Goal: Entertainment & Leisure: Consume media (video, audio)

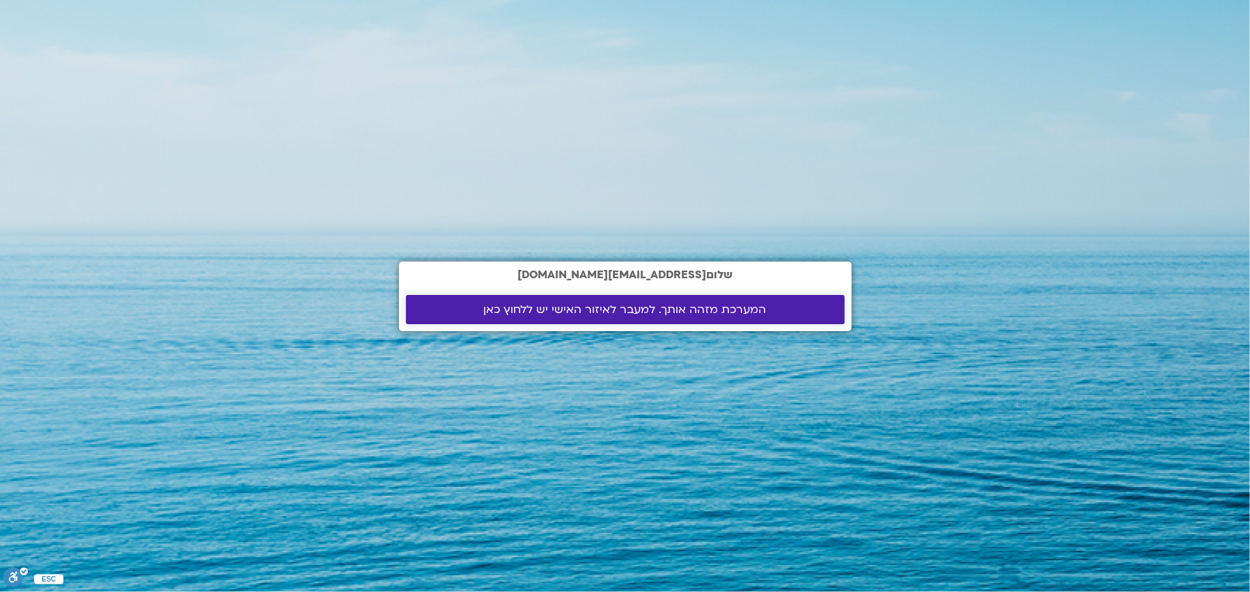
click at [586, 307] on span "המערכת מזהה אותך. למעבר לאיזור האישי יש ללחוץ כאן" at bounding box center [625, 310] width 283 height 13
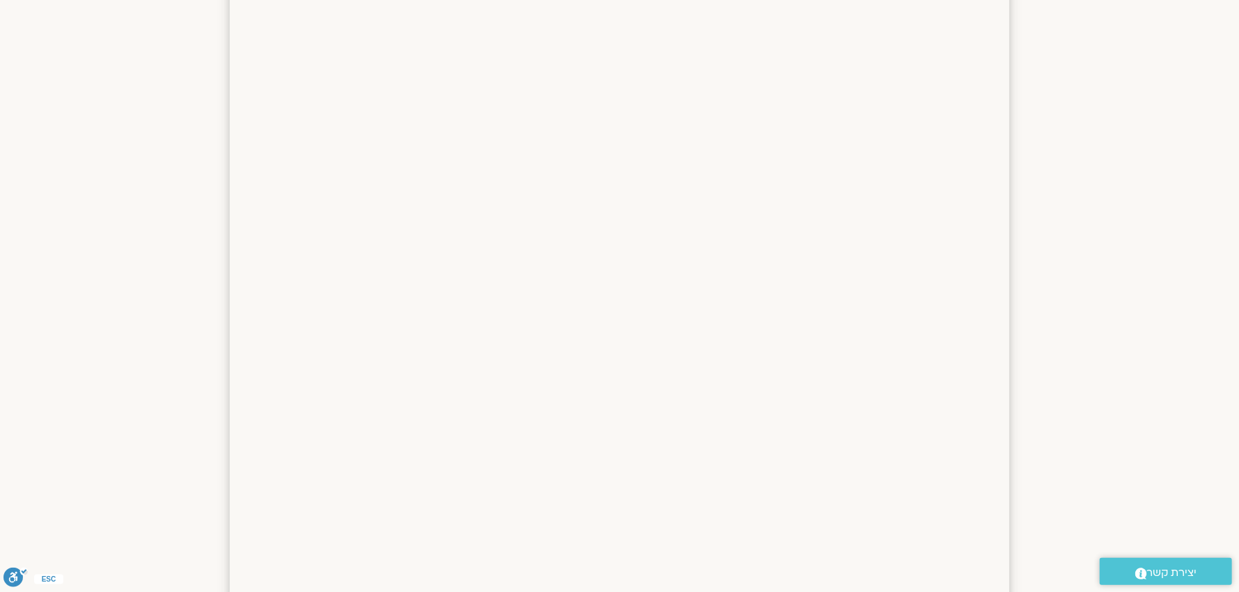
scroll to position [483, 0]
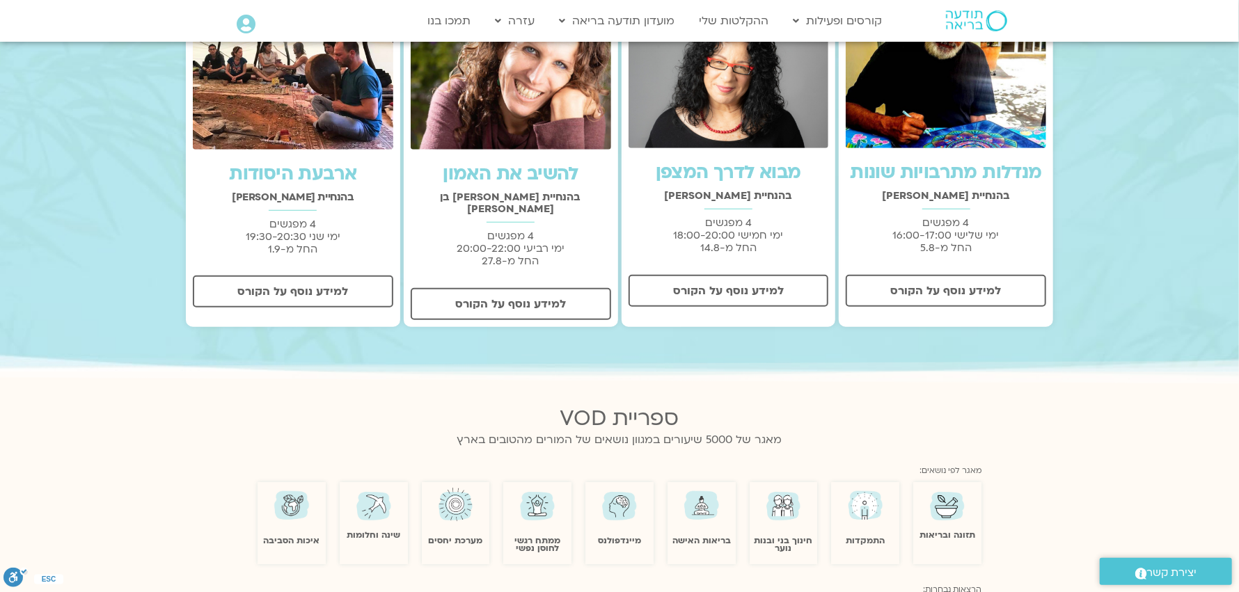
scroll to position [487, 0]
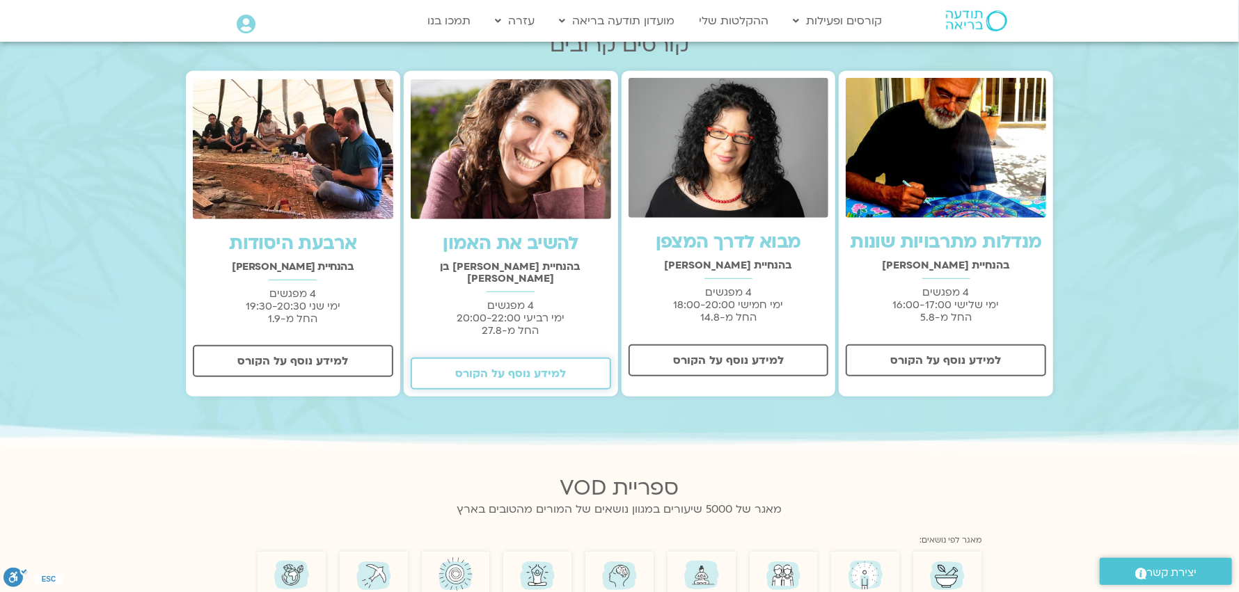
click at [497, 368] on span "למידע נוסף על הקורס" at bounding box center [510, 374] width 111 height 13
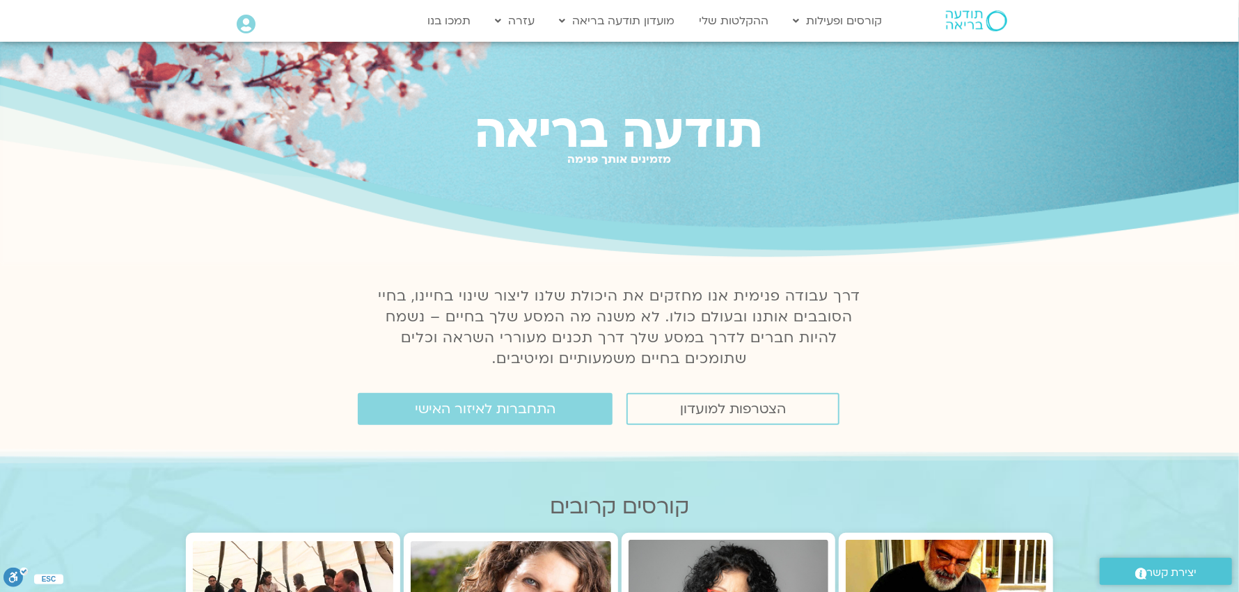
scroll to position [0, 0]
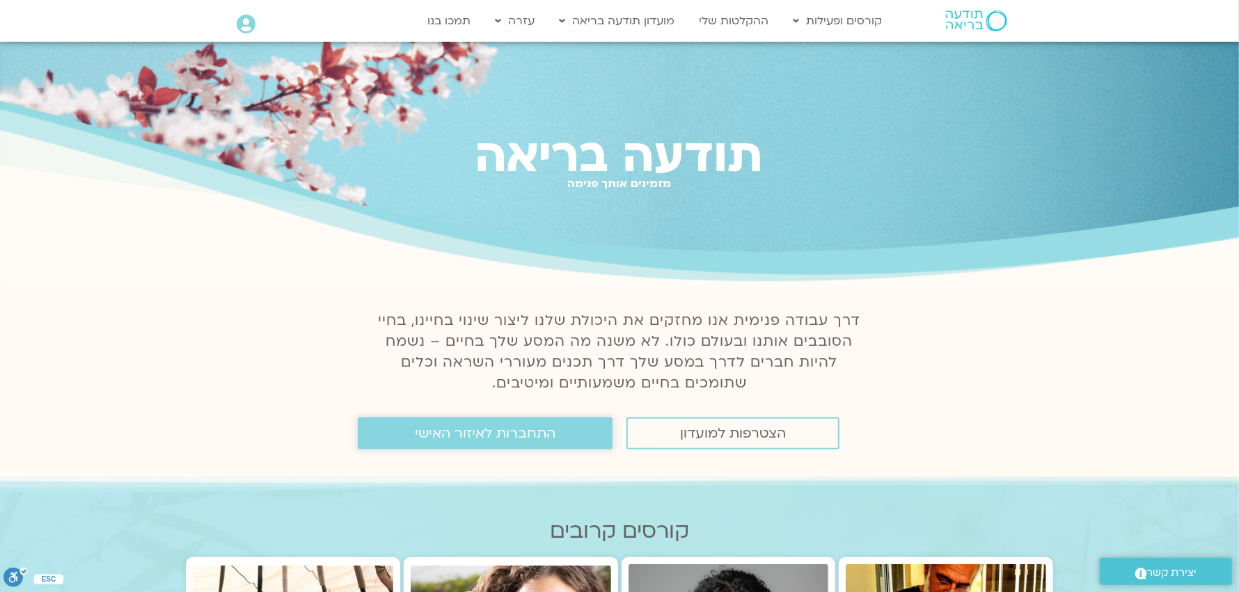
click at [479, 432] on span "התחברות לאיזור האישי" at bounding box center [485, 433] width 141 height 15
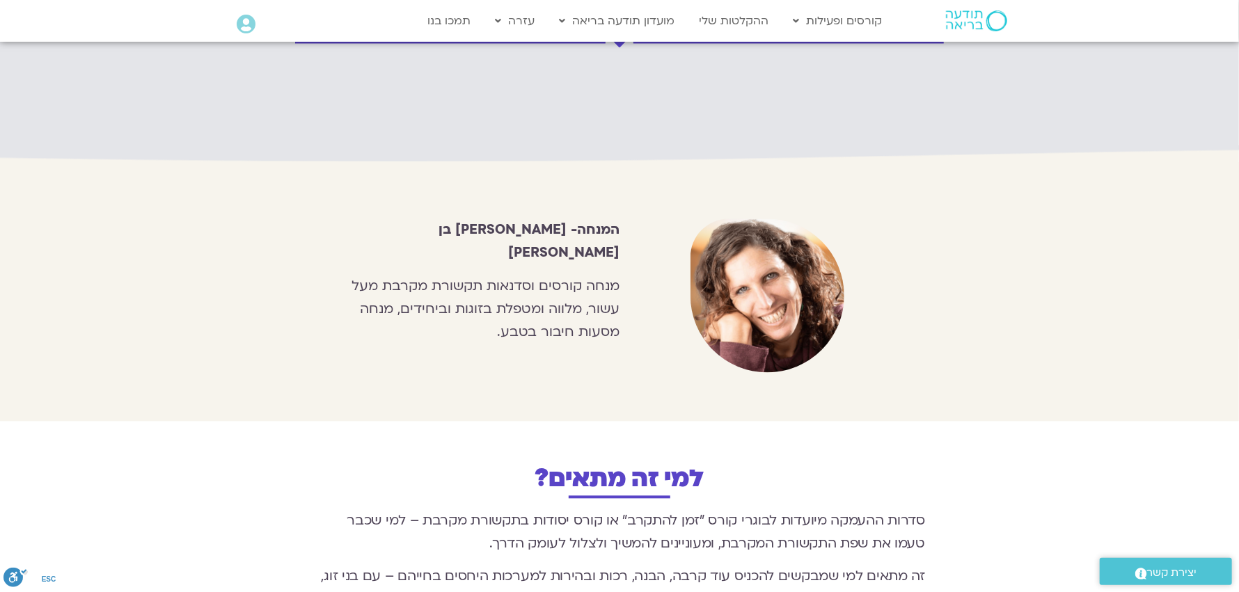
scroll to position [1575, 0]
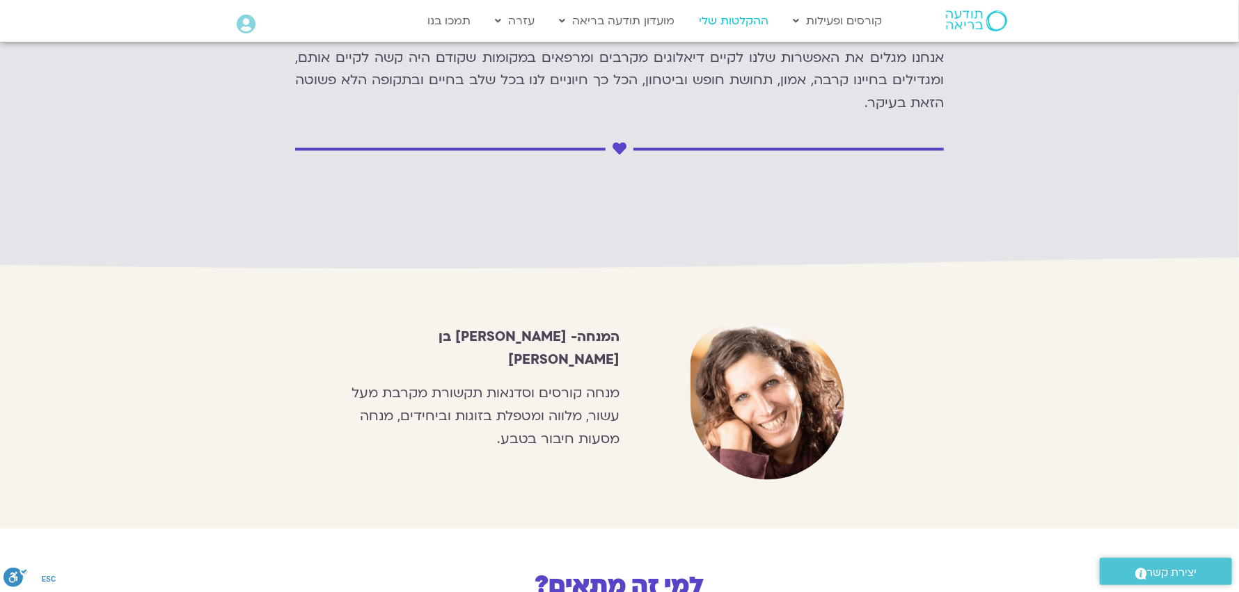
click at [746, 17] on link "ההקלטות שלי" at bounding box center [734, 21] width 84 height 26
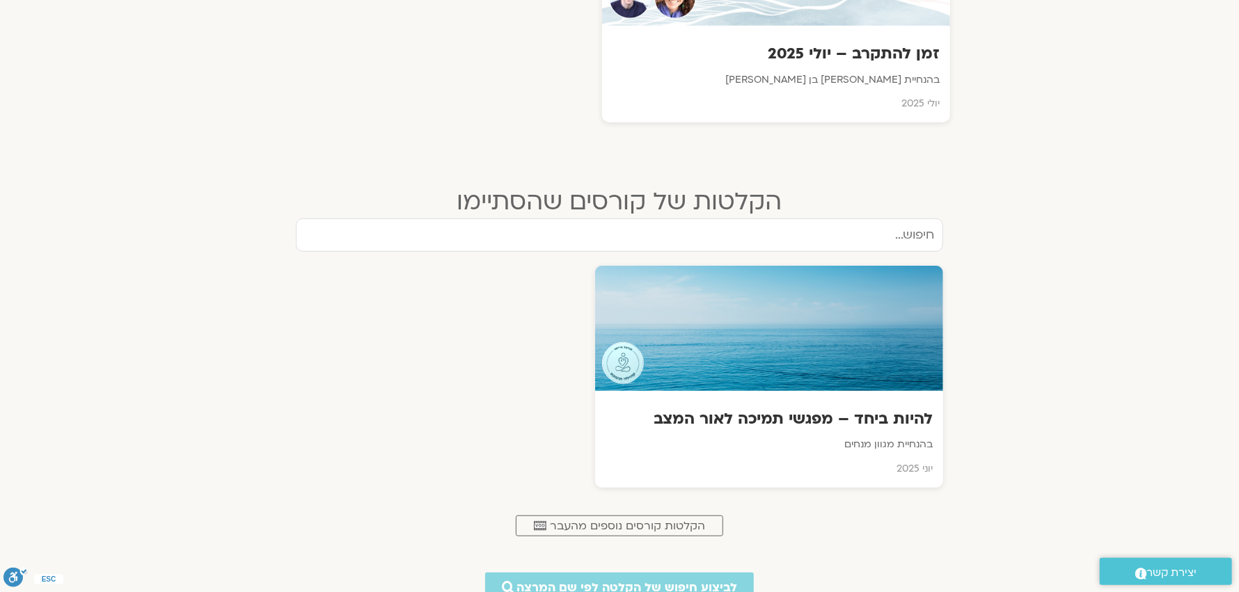
scroll to position [696, 0]
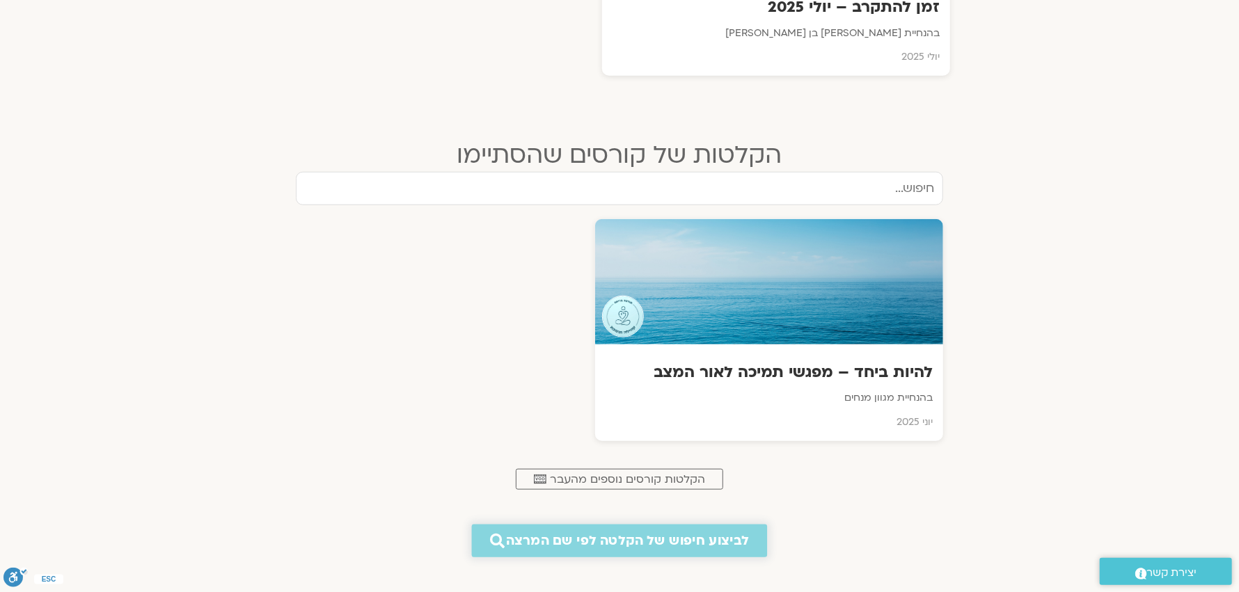
click at [662, 536] on span "לביצוע חיפוש של הקלטה לפי שם המרצה" at bounding box center [627, 541] width 243 height 15
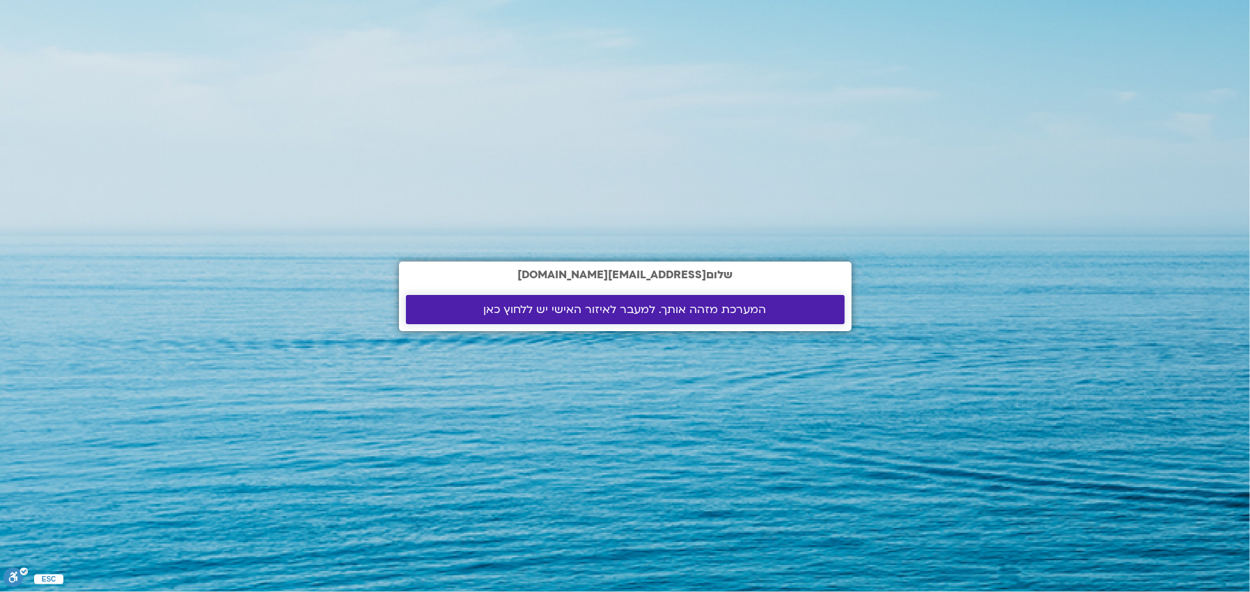
click at [583, 304] on span "המערכת מזהה אותך. למעבר לאיזור האישי יש ללחוץ כאן" at bounding box center [625, 310] width 283 height 13
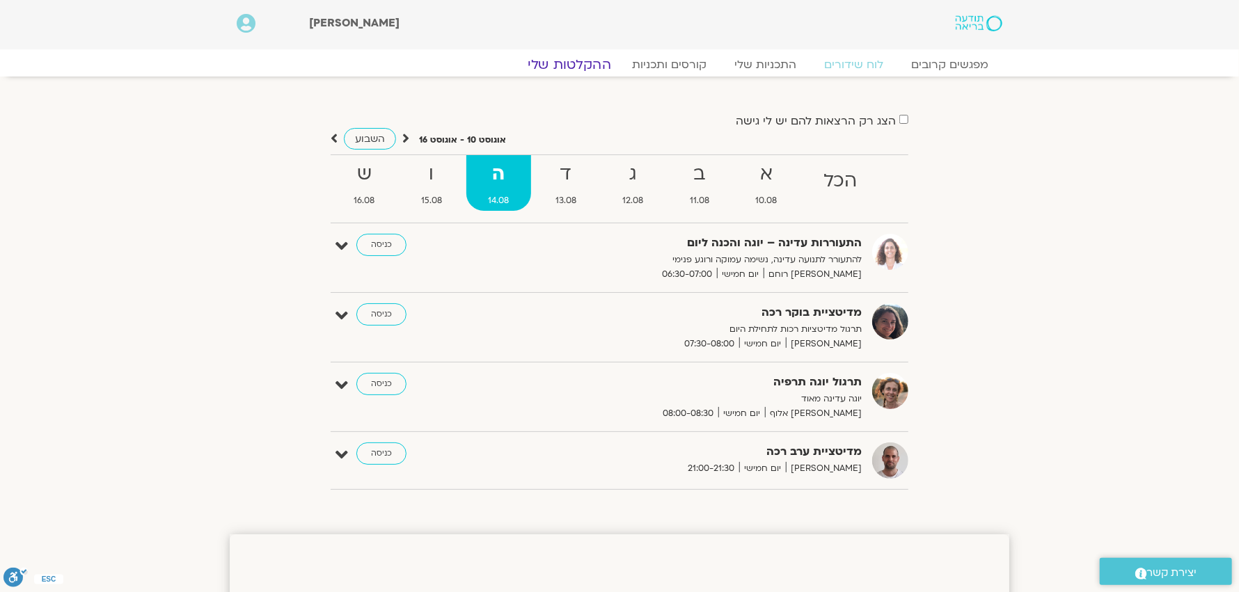
click at [591, 66] on link "ההקלטות שלי" at bounding box center [569, 64] width 117 height 17
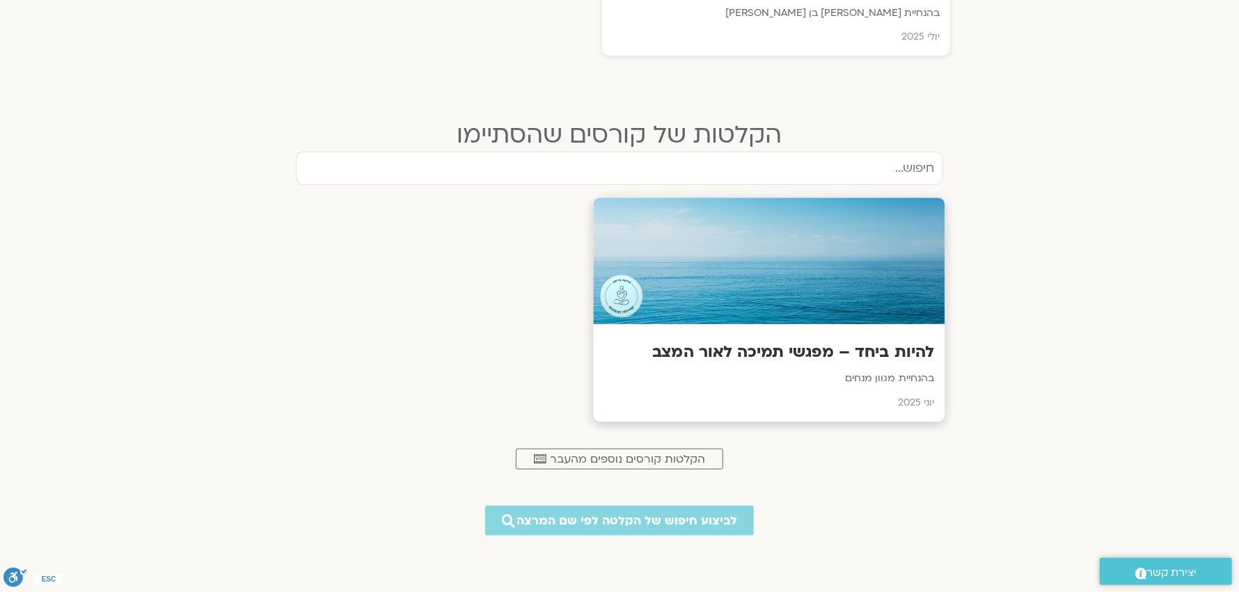
scroll to position [766, 0]
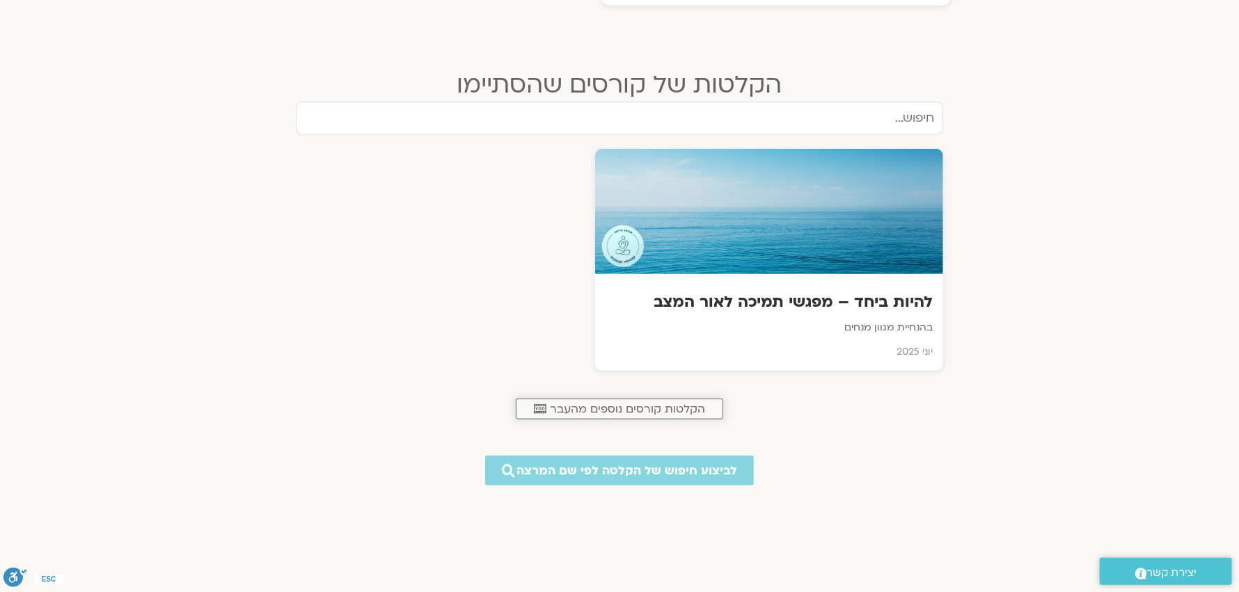
click at [603, 409] on span "הקלטות קורסים נוספים מהעבר" at bounding box center [627, 409] width 155 height 13
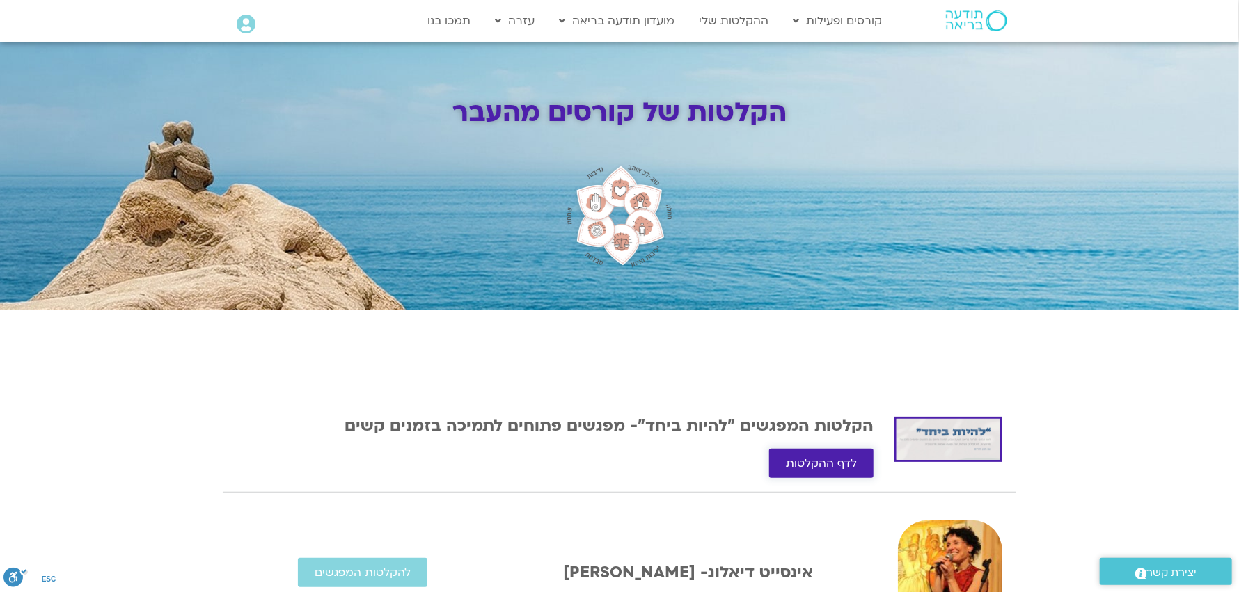
click at [805, 462] on span "לדף ההקלטות" at bounding box center [821, 463] width 71 height 13
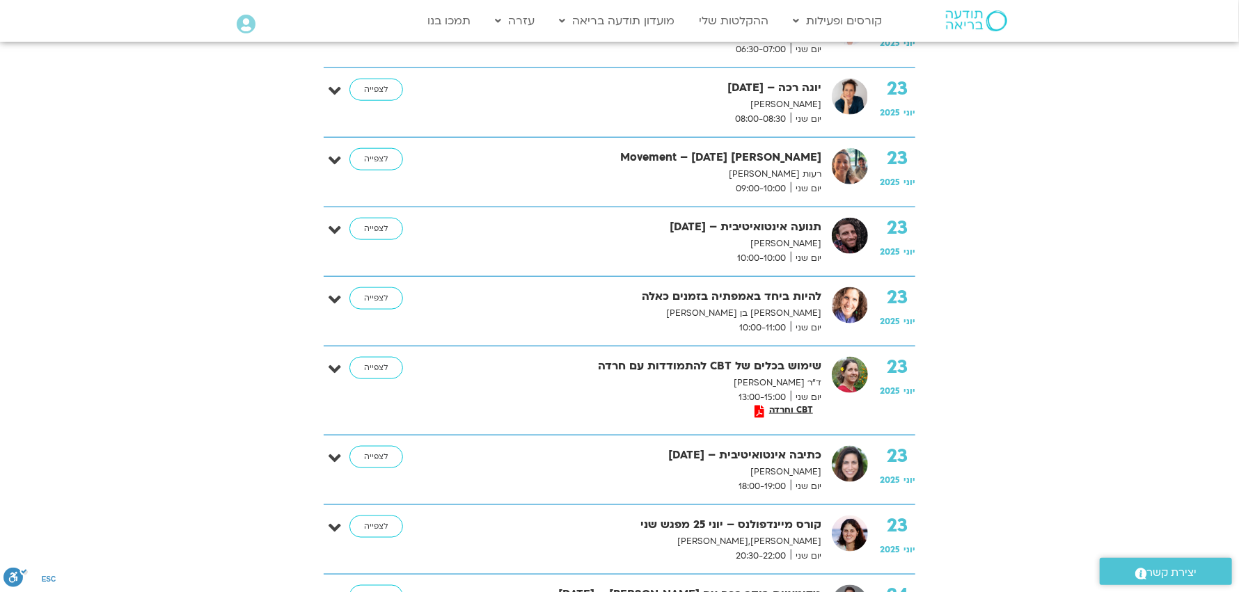
scroll to position [4455, 0]
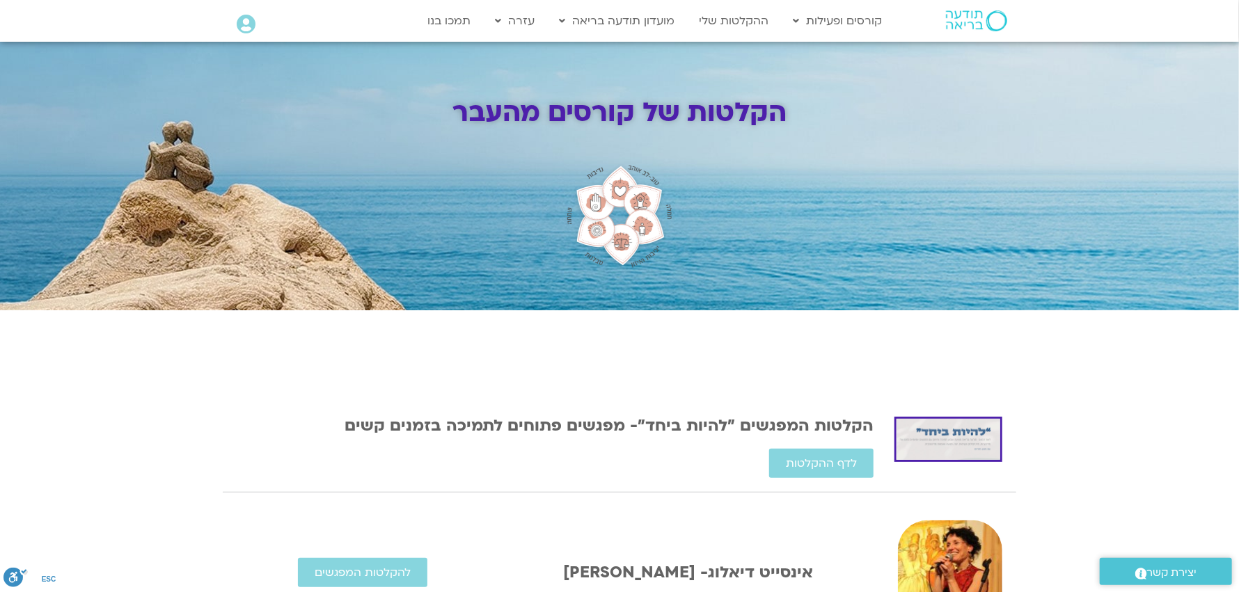
click at [680, 120] on h2 "הקלטות של קורסים מהעבר" at bounding box center [619, 112] width 661 height 31
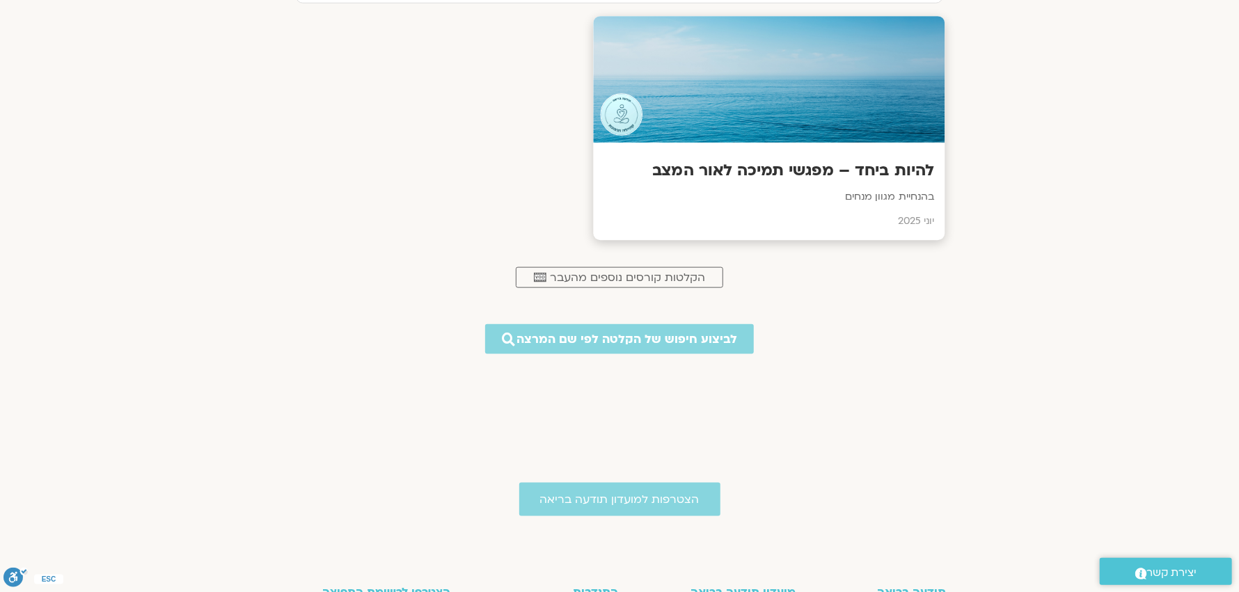
scroll to position [766, 0]
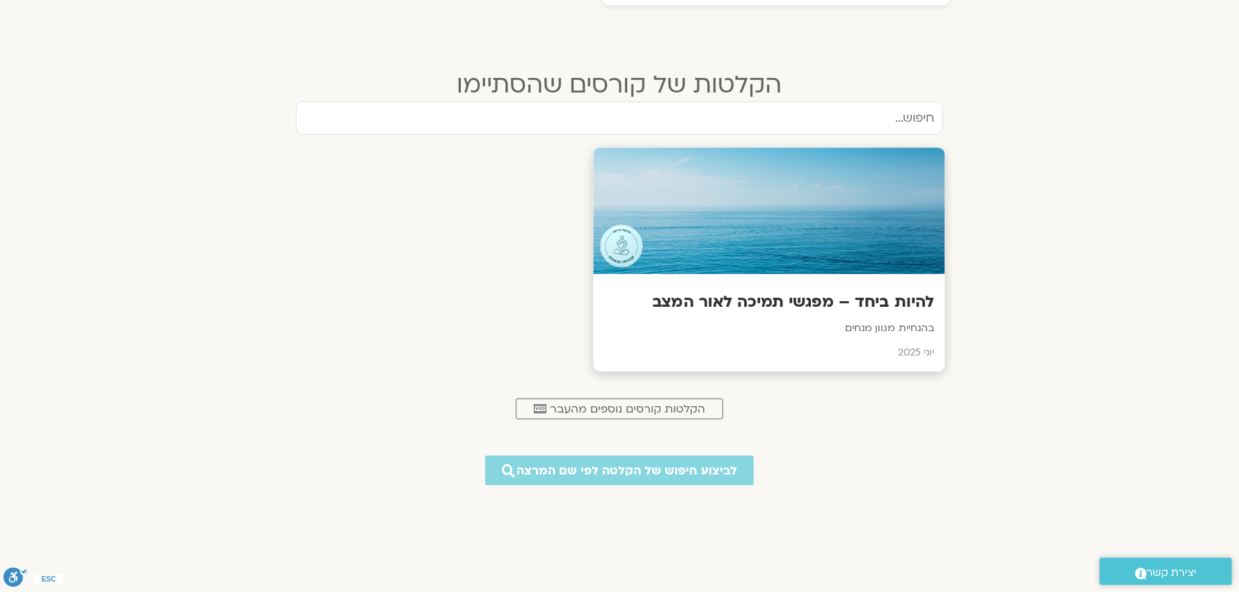
click at [765, 292] on h3 "להיות ביחד – מפגשי תמיכה לאור המצב" at bounding box center [769, 303] width 331 height 22
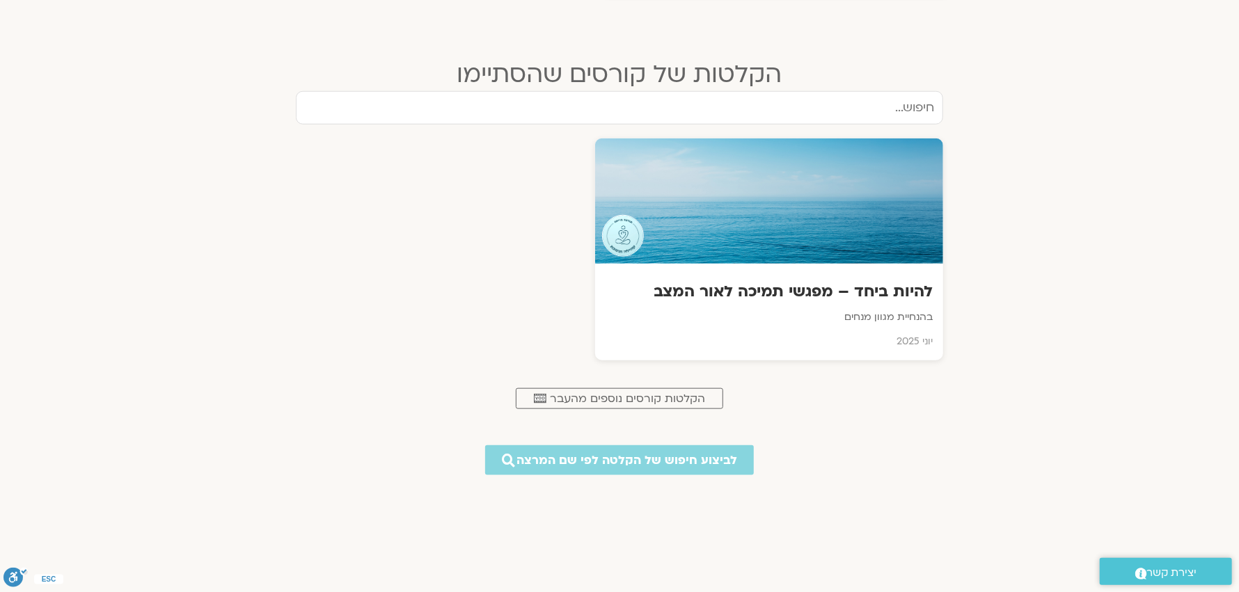
scroll to position [766, 0]
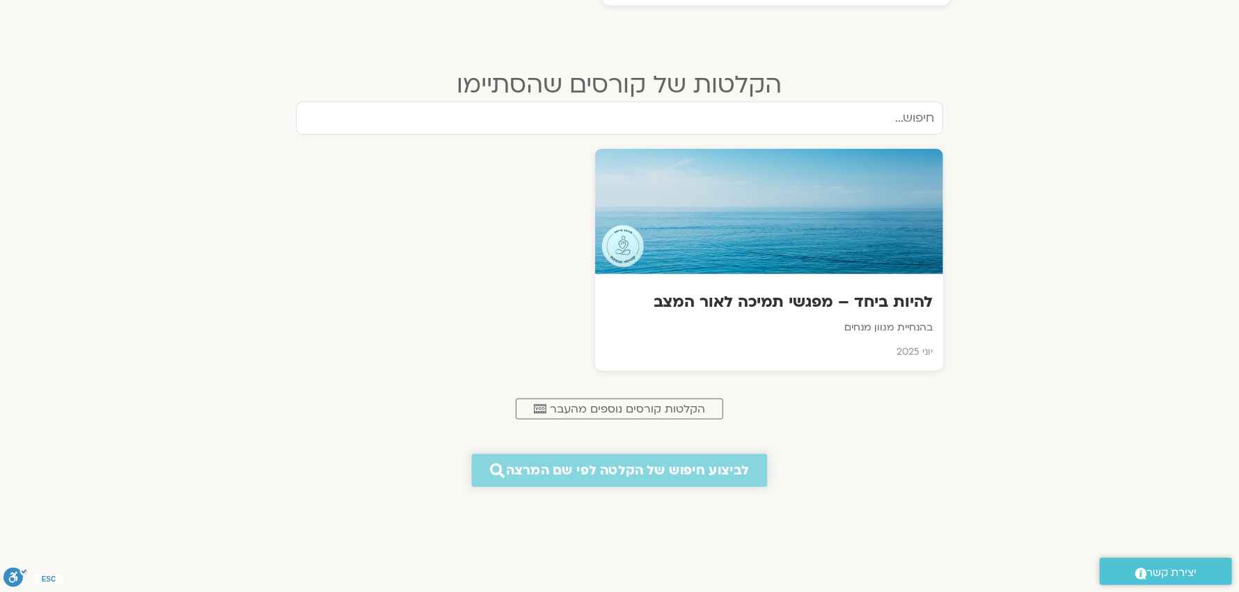
click at [602, 468] on span "לביצוע חיפוש של הקלטה לפי שם המרצה" at bounding box center [627, 471] width 243 height 15
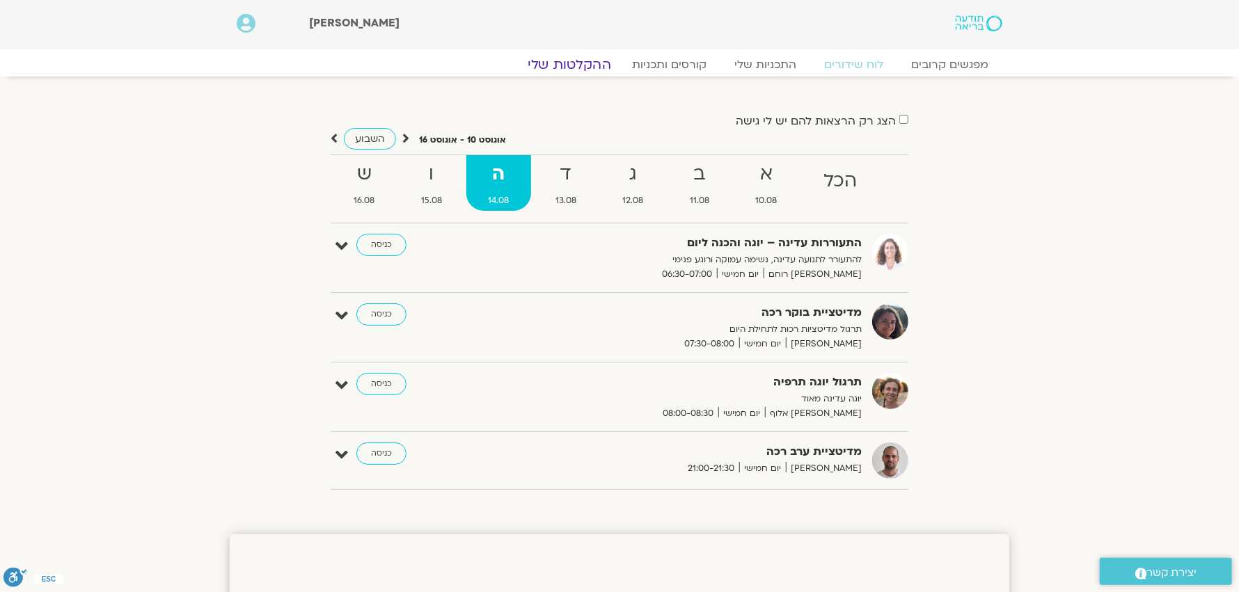
click at [586, 61] on link "ההקלטות שלי" at bounding box center [569, 64] width 117 height 17
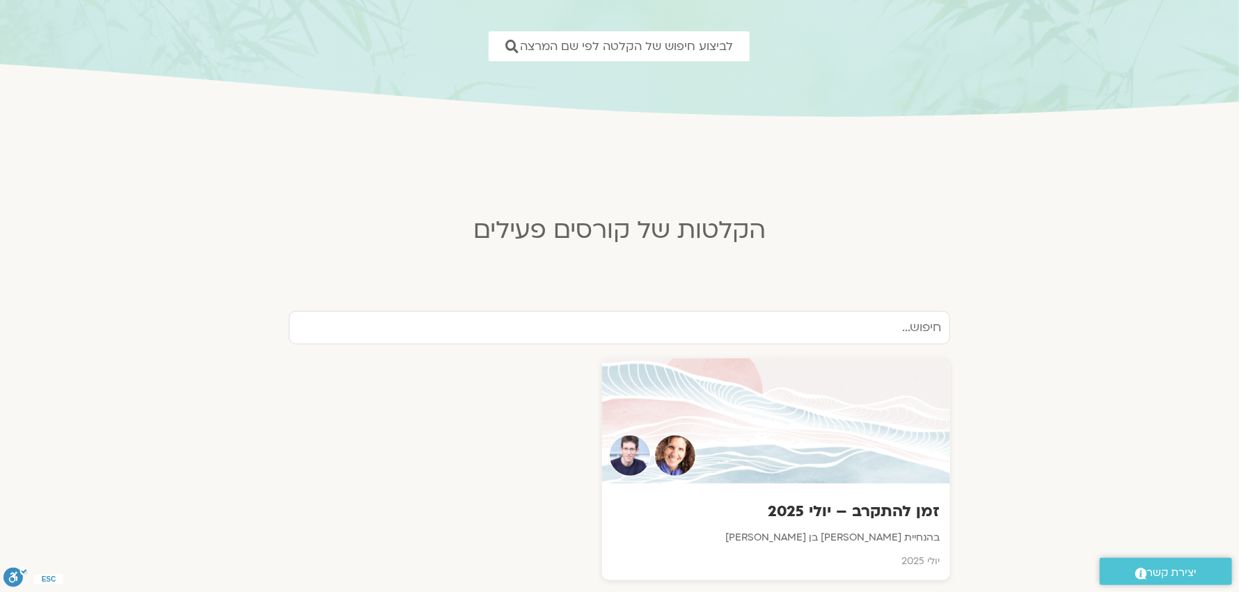
scroll to position [209, 0]
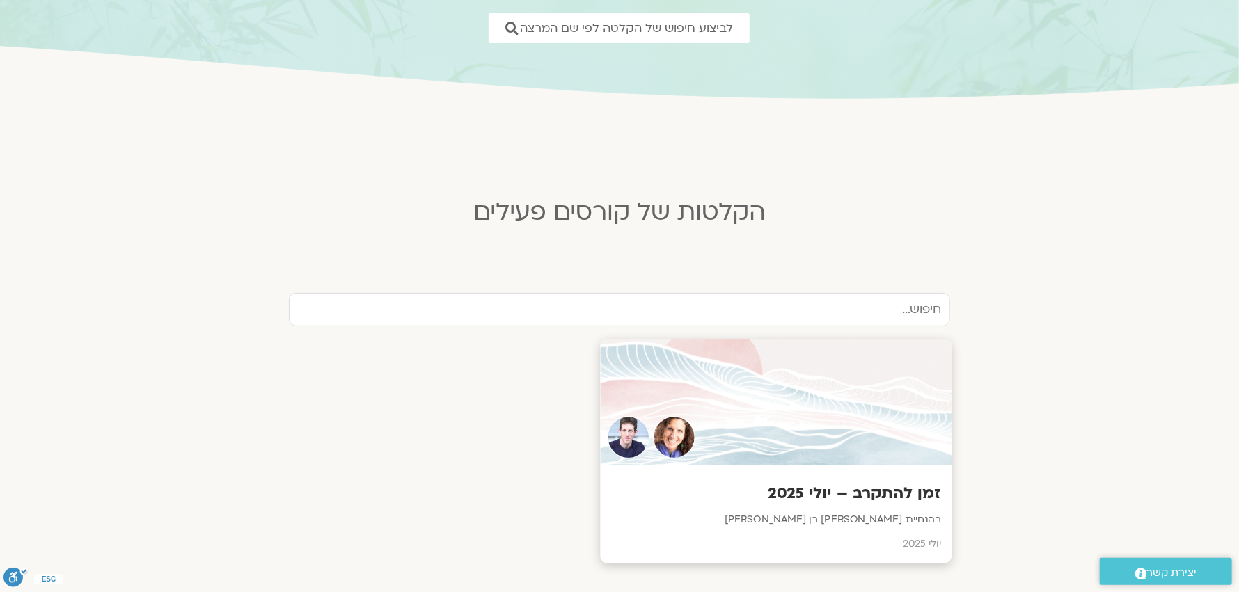
click at [862, 495] on h3 "זמן להתקרב – יולי 2025" at bounding box center [776, 495] width 331 height 22
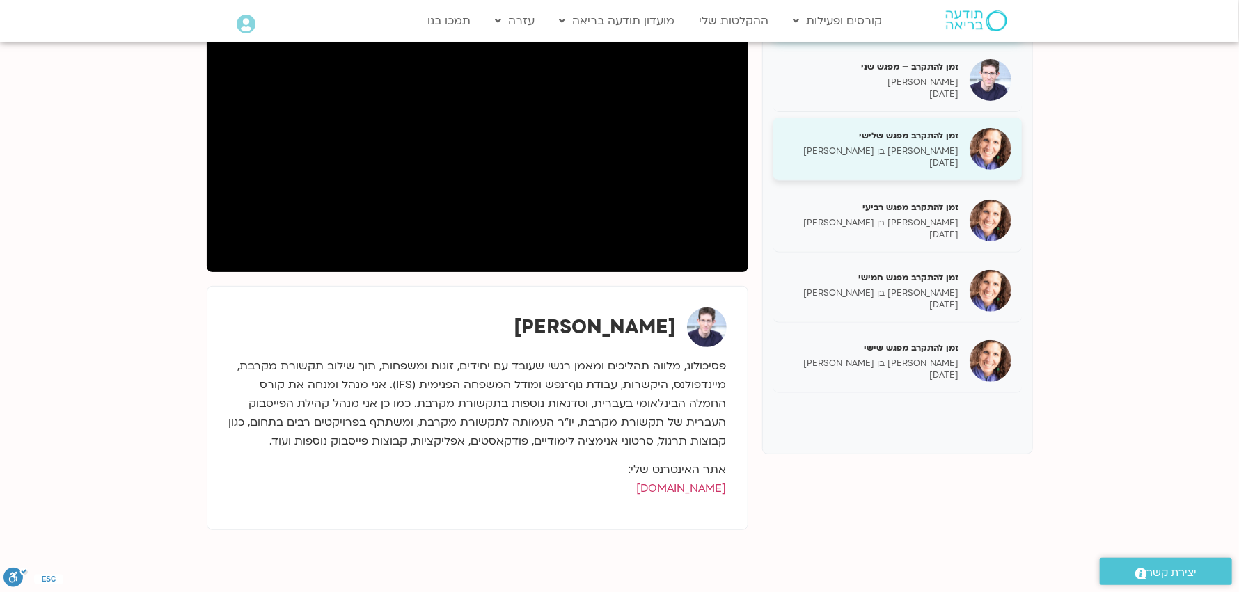
scroll to position [278, 0]
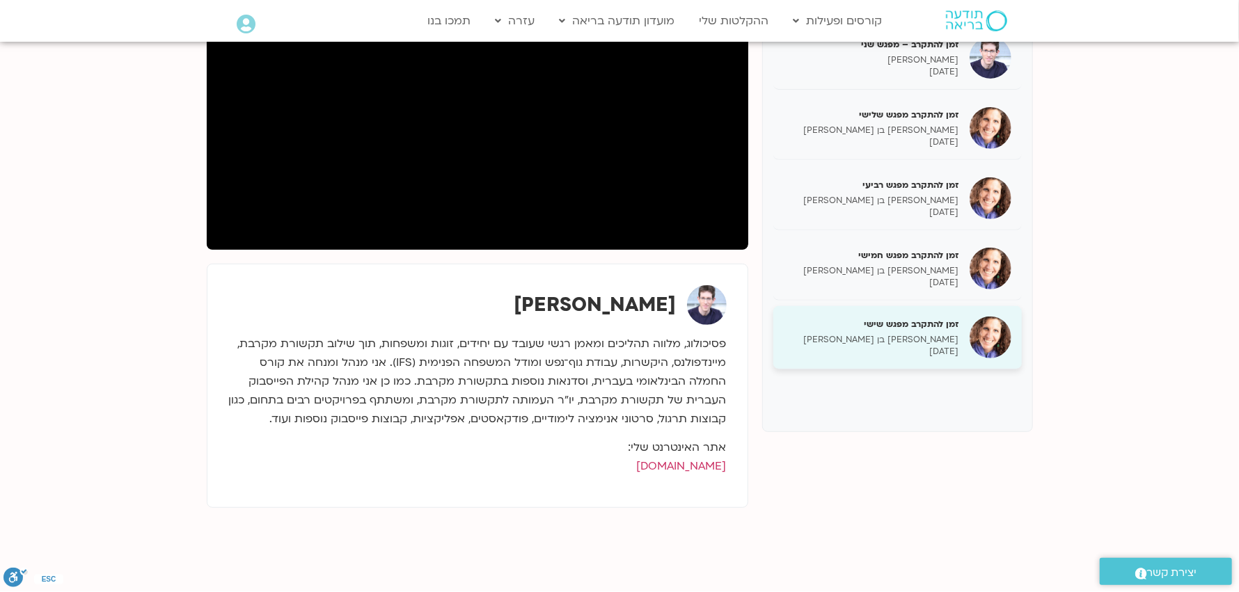
click at [925, 324] on h5 "זמן להתקרב מפגש שישי" at bounding box center [871, 324] width 175 height 13
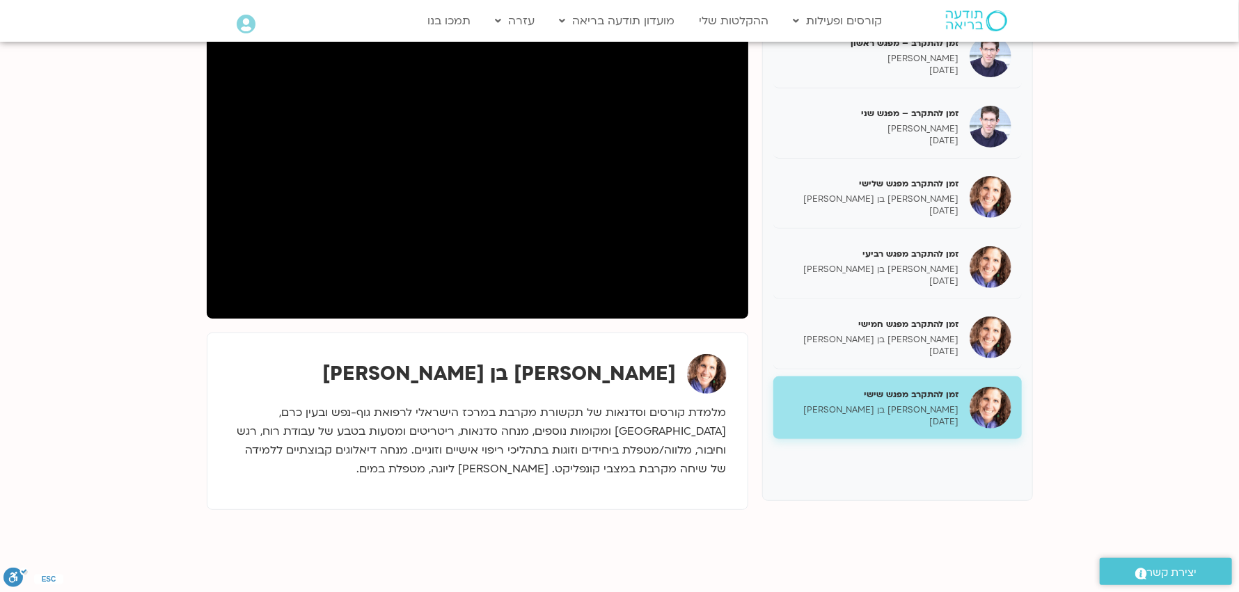
scroll to position [139, 0]
